Goal: Find specific page/section: Find specific page/section

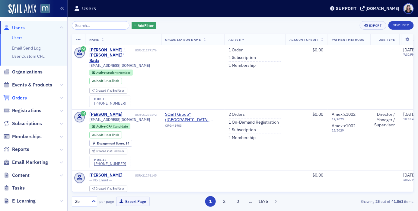
click at [22, 97] on span "Orders" at bounding box center [19, 97] width 15 height 7
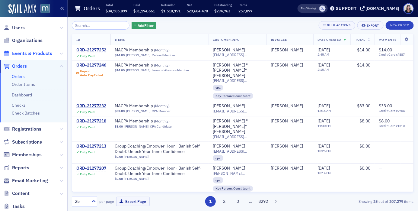
click at [25, 50] on span "Events & Products" at bounding box center [32, 53] width 40 height 7
